Goal: Task Accomplishment & Management: Use online tool/utility

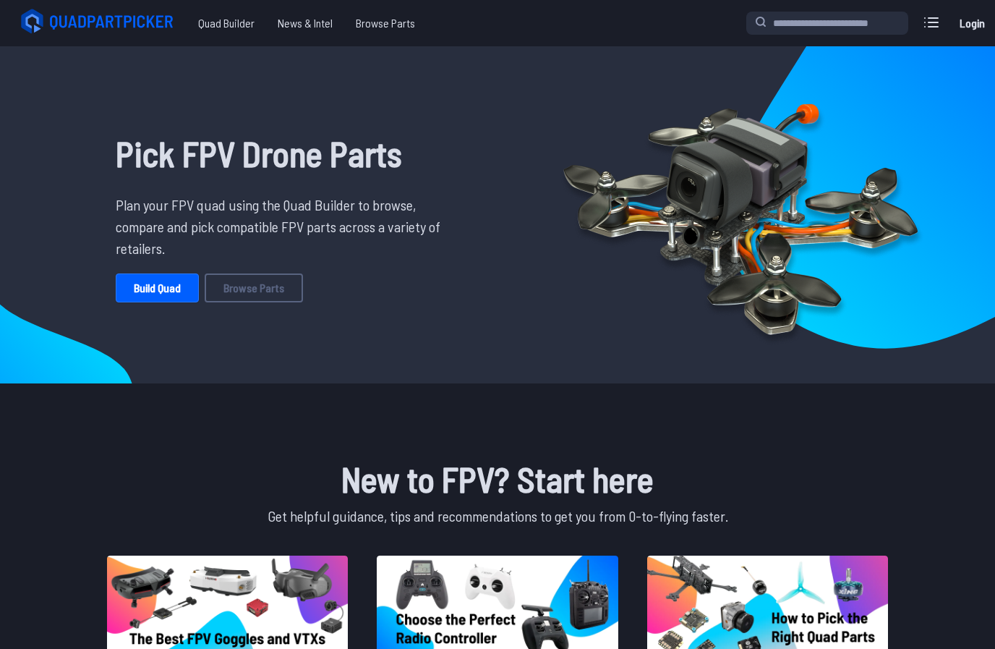
scroll to position [15, 0]
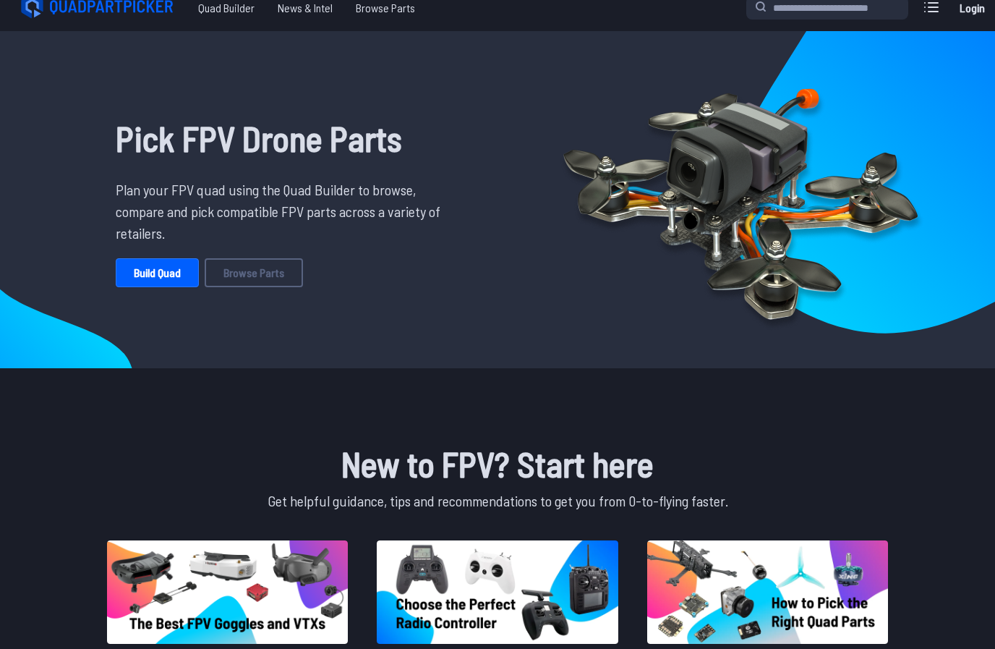
click at [178, 280] on link "Build Quad" at bounding box center [157, 272] width 83 height 29
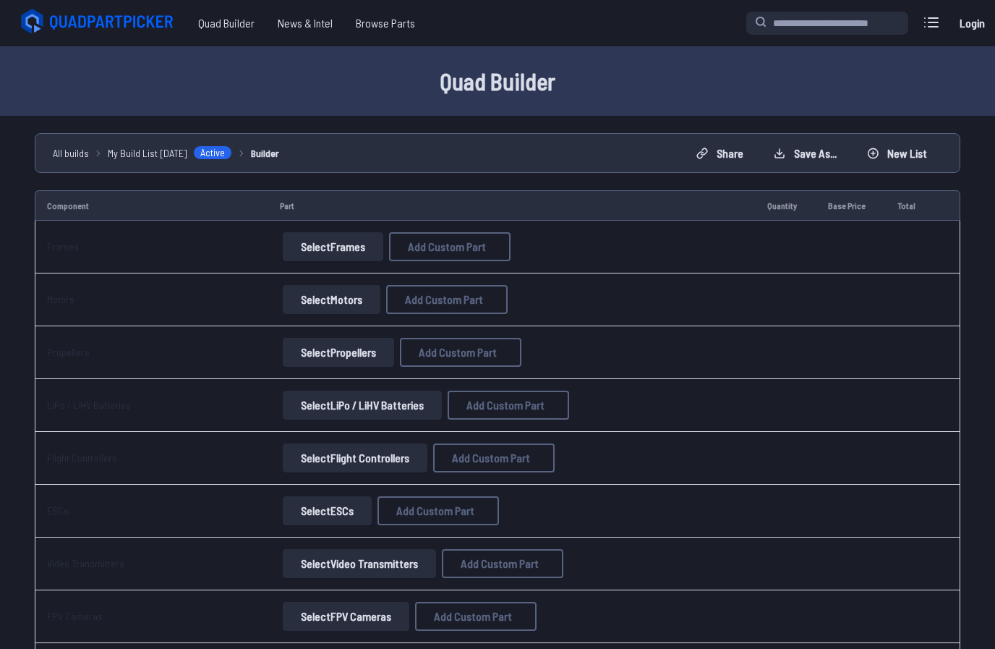
click at [352, 244] on button "Select Frames" at bounding box center [333, 246] width 101 height 29
click at [328, 248] on button "Select Frames" at bounding box center [333, 246] width 101 height 29
click at [362, 250] on button "Select Frames" at bounding box center [333, 246] width 101 height 29
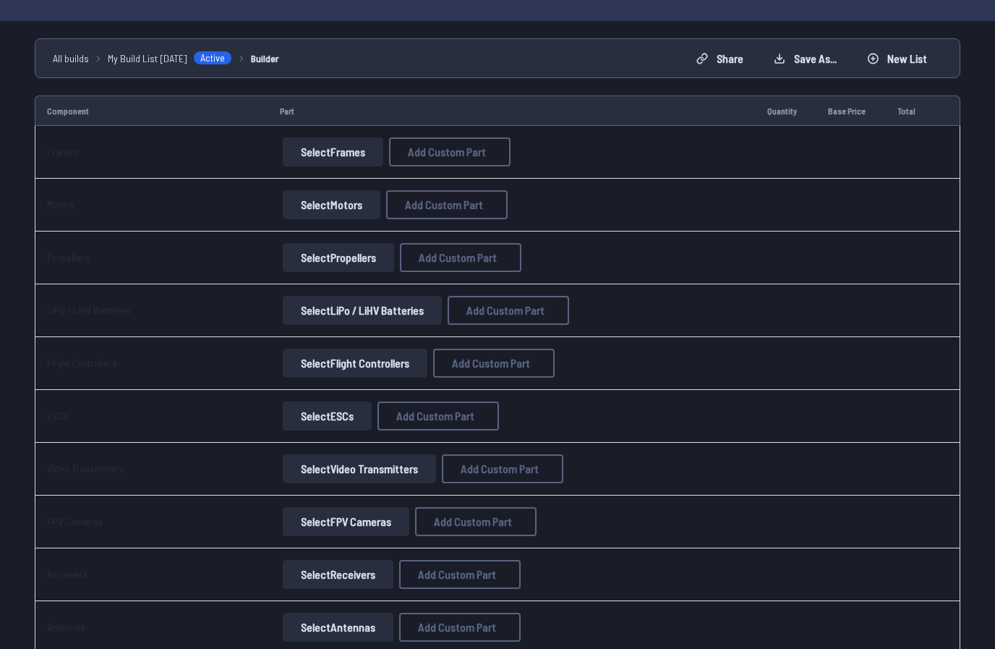
scroll to position [98, 0]
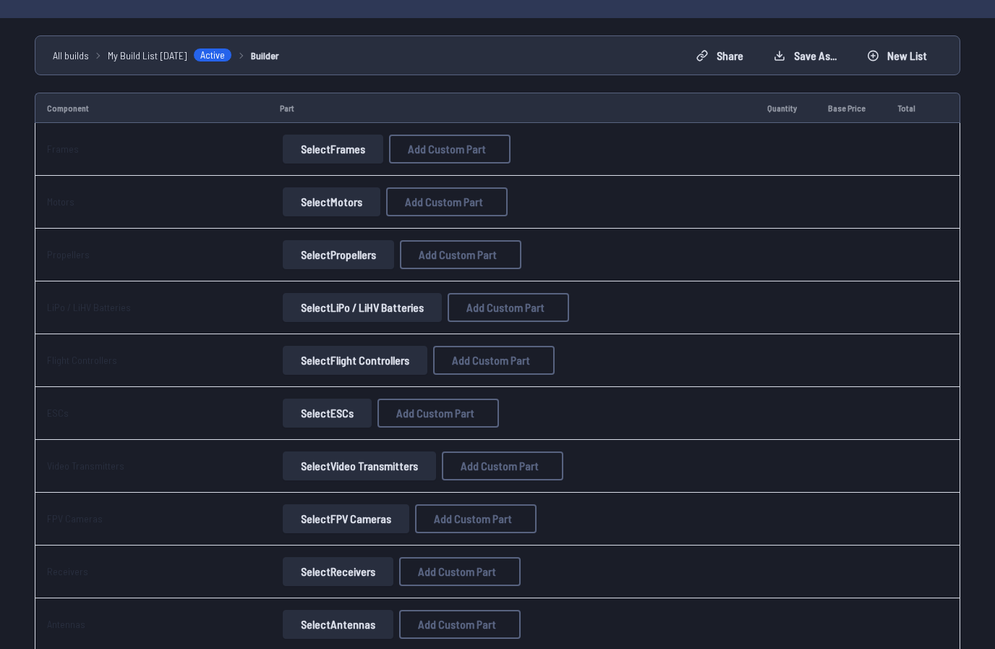
click at [318, 154] on button "Select Frames" at bounding box center [333, 149] width 101 height 29
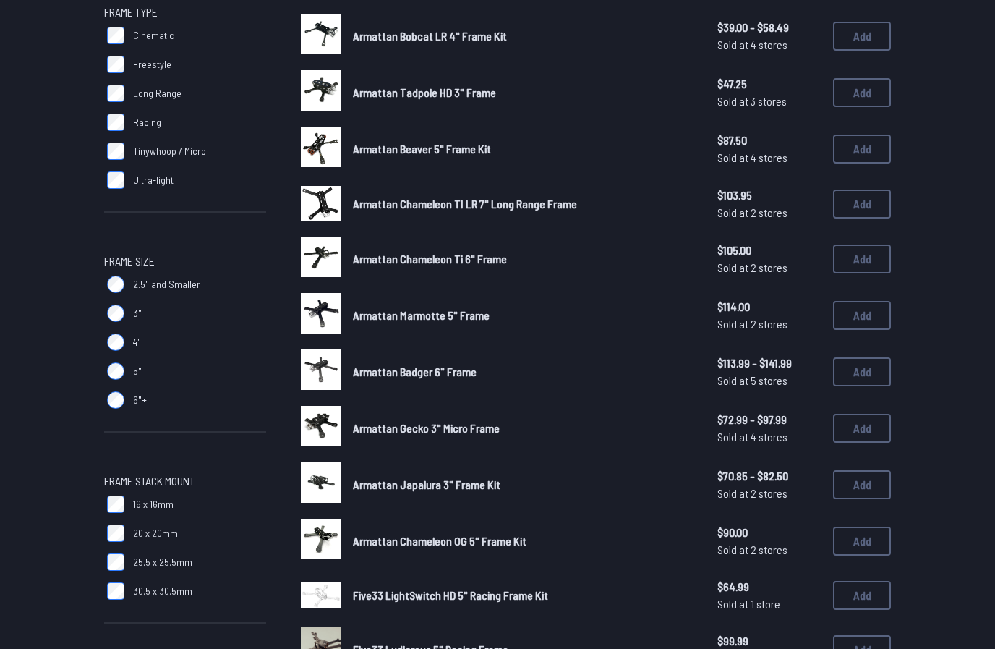
scroll to position [257, 0]
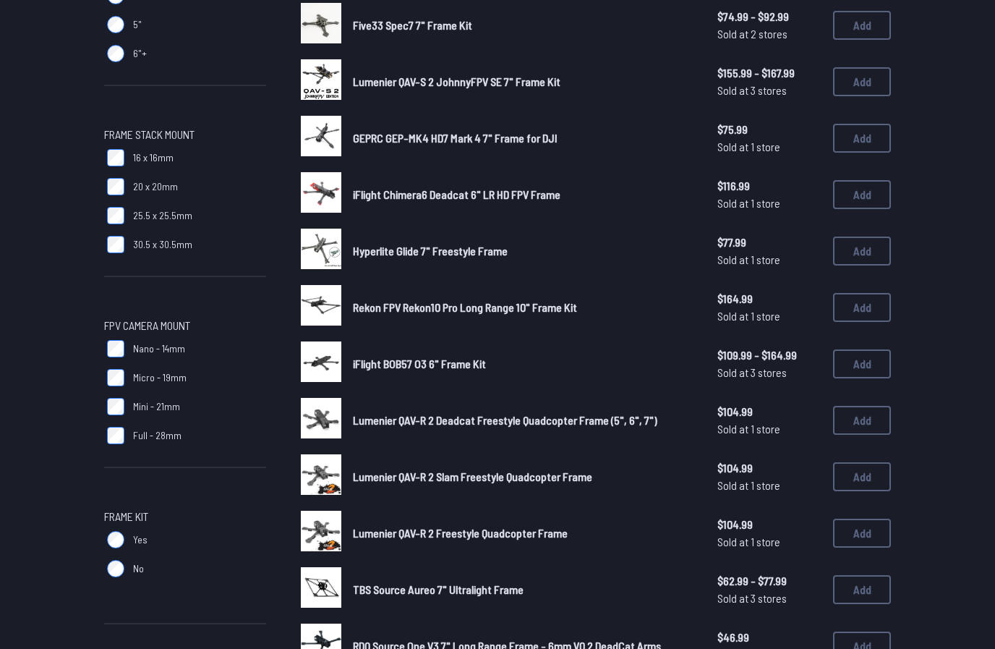
scroll to position [576, 0]
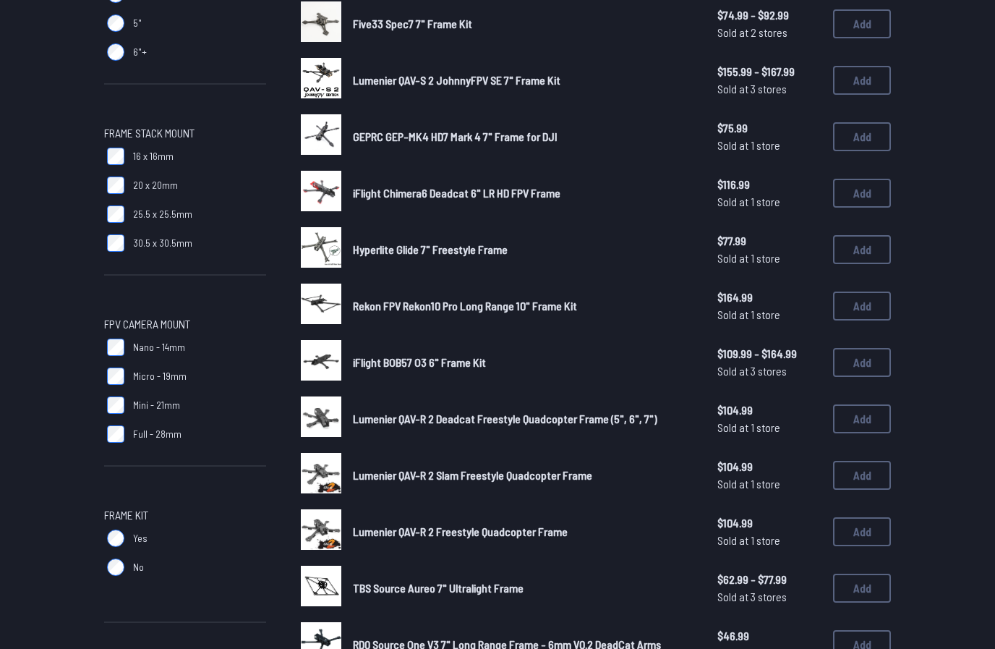
click at [872, 179] on button "Add" at bounding box center [862, 193] width 58 height 29
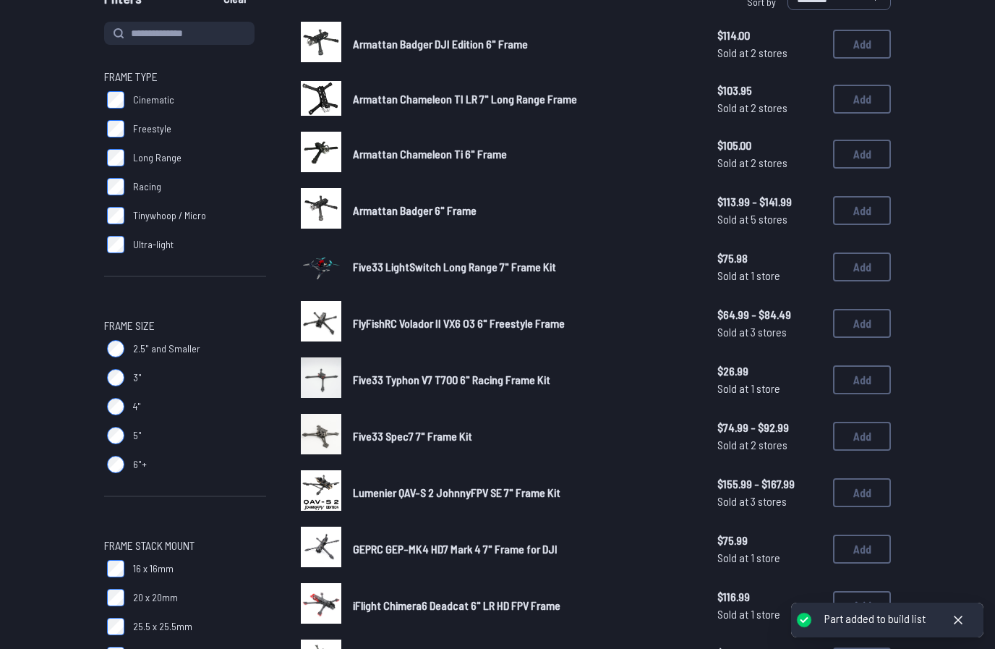
scroll to position [74, 0]
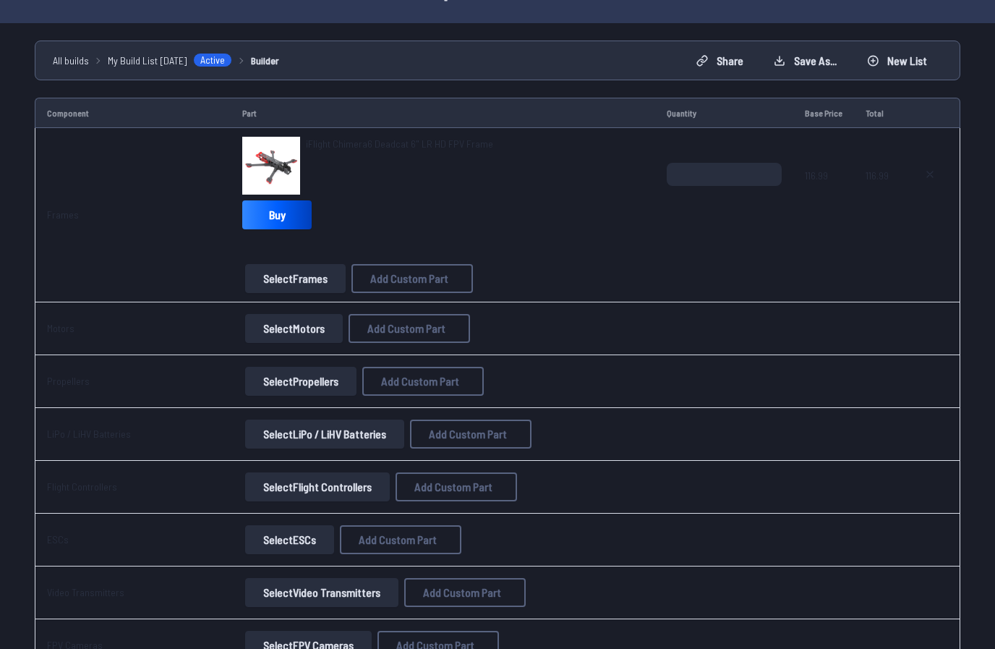
scroll to position [94, 0]
click at [332, 328] on button "Select Motors" at bounding box center [294, 327] width 98 height 29
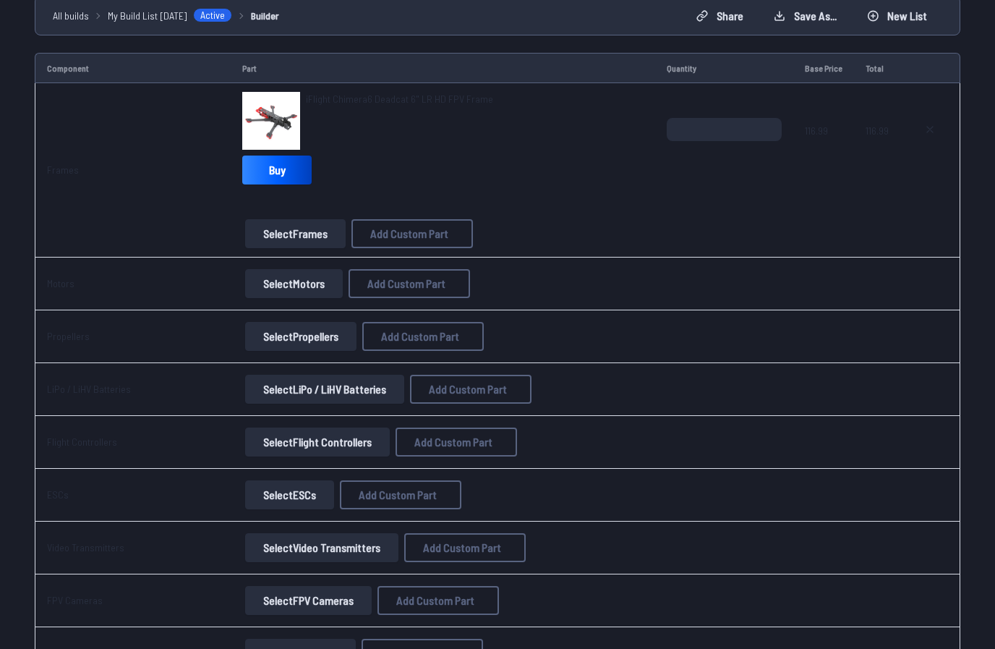
scroll to position [139, 0]
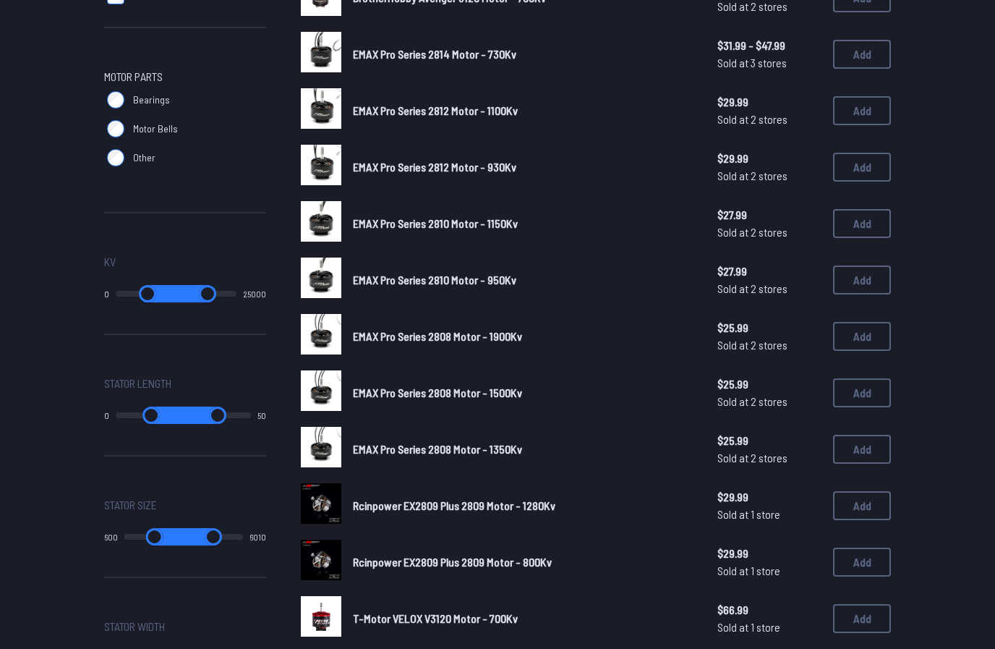
scroll to position [695, 0]
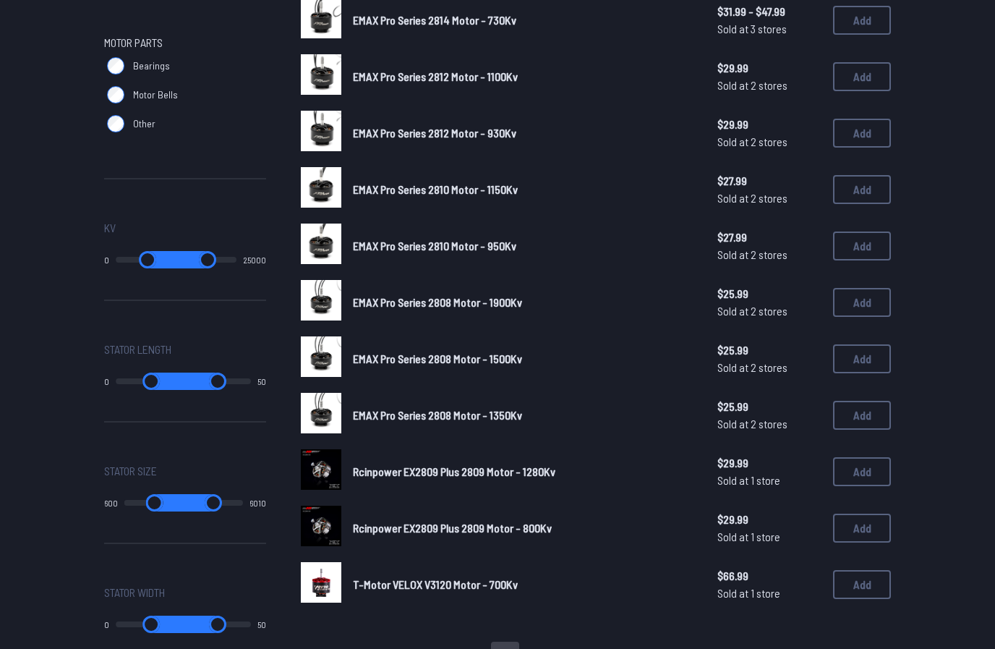
click at [864, 401] on button "Add" at bounding box center [862, 415] width 58 height 29
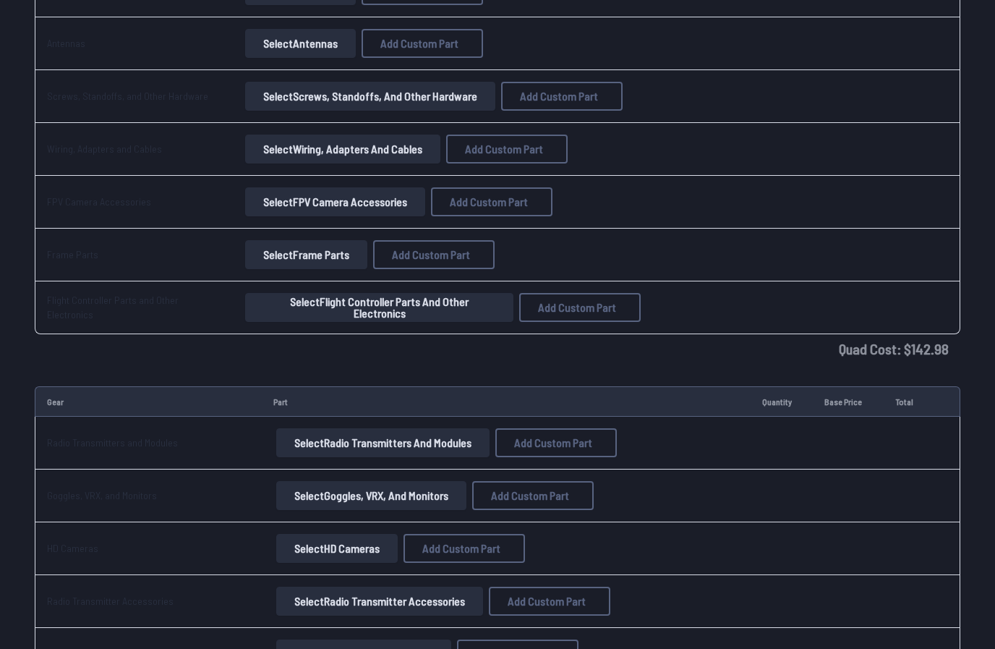
scroll to position [825, 0]
